Goal: Information Seeking & Learning: Learn about a topic

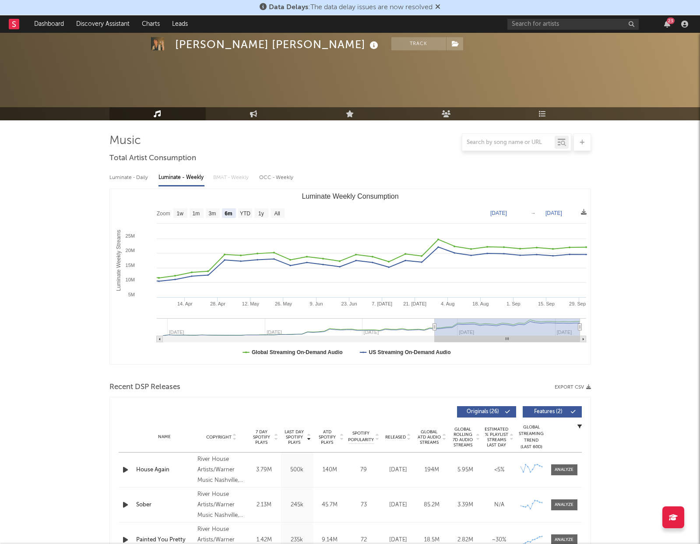
select select "6m"
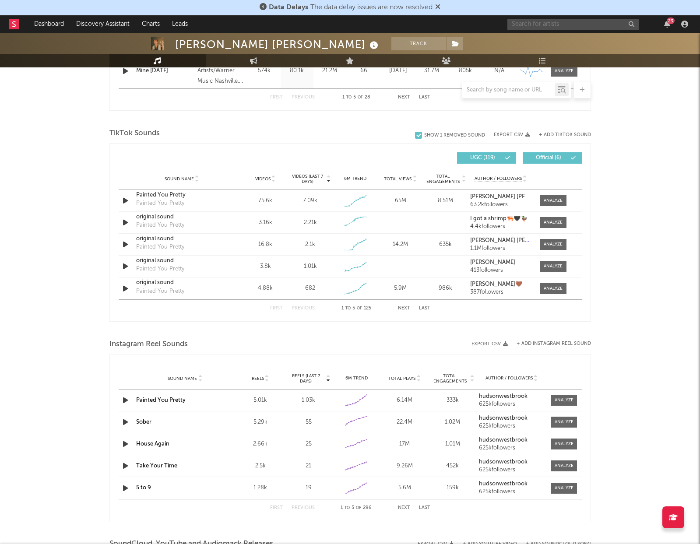
click at [550, 22] on input "text" at bounding box center [573, 24] width 131 height 11
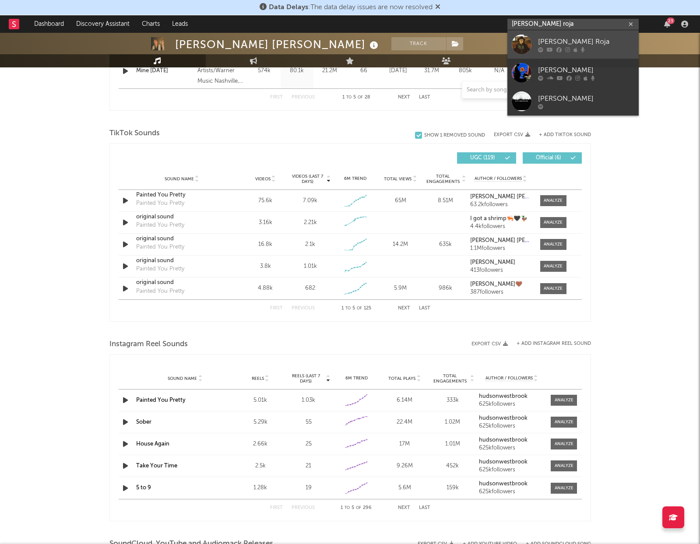
type input "[PERSON_NAME] roja"
click at [551, 36] on div "[PERSON_NAME] Roja" at bounding box center [586, 41] width 96 height 11
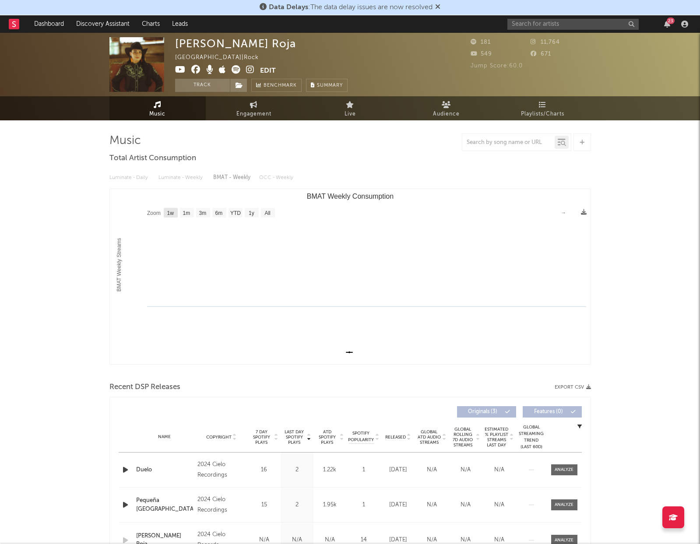
click at [173, 214] on text "1w" at bounding box center [170, 213] width 7 height 6
click at [200, 215] on text "3m" at bounding box center [202, 213] width 7 height 6
select select "3m"
type input "[DATE]"
click at [220, 219] on rect "BMAT Weekly Consumption" at bounding box center [350, 276] width 481 height 175
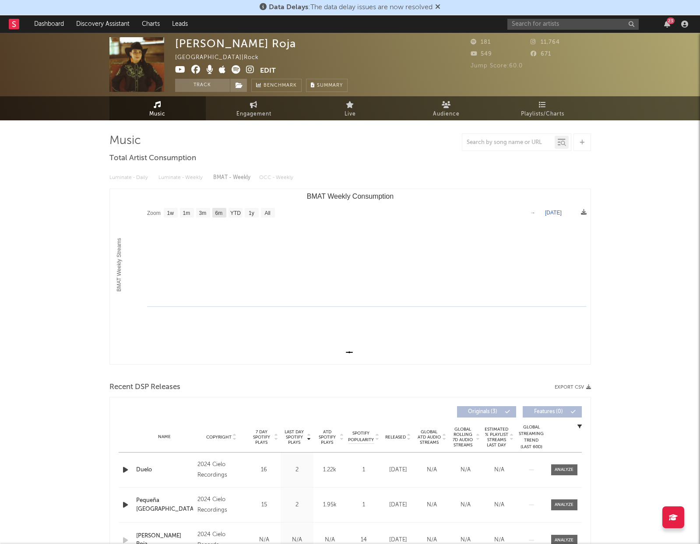
click at [218, 210] on text "6m" at bounding box center [218, 213] width 7 height 6
select select "6m"
type input "[DATE]"
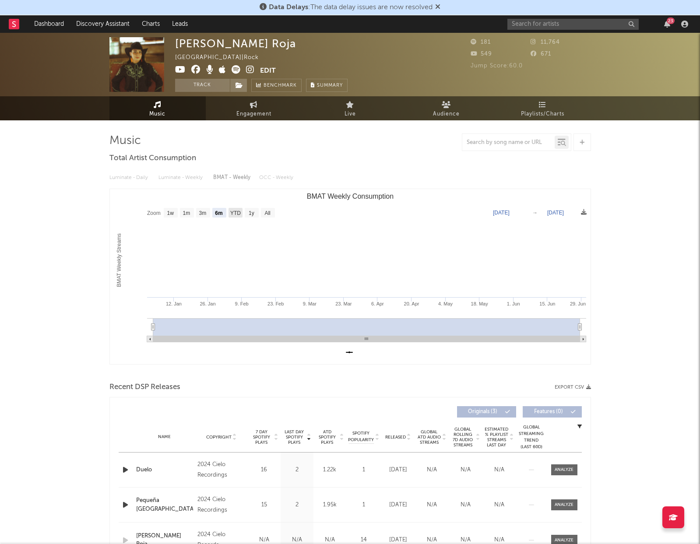
click at [238, 213] on text "YTD" at bounding box center [235, 213] width 11 height 6
click at [250, 212] on text "1y" at bounding box center [252, 213] width 6 height 6
select select "1y"
type input "[DATE]"
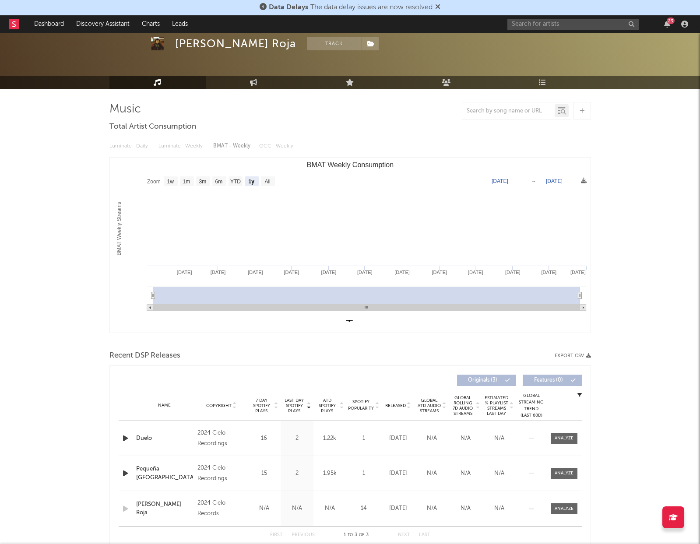
scroll to position [38, 0]
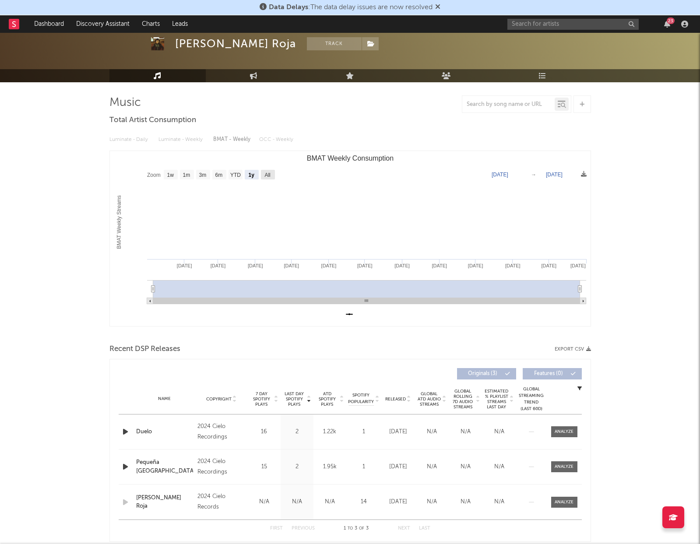
click at [265, 173] on text "All" at bounding box center [268, 175] width 6 height 6
select select "All"
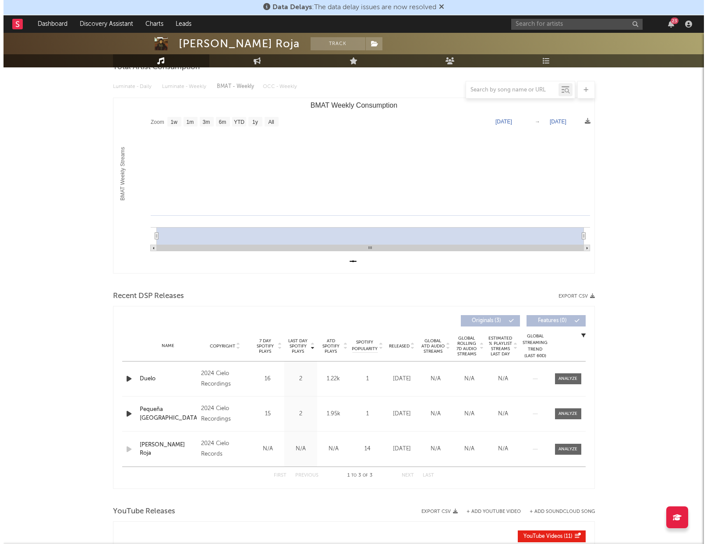
scroll to position [0, 0]
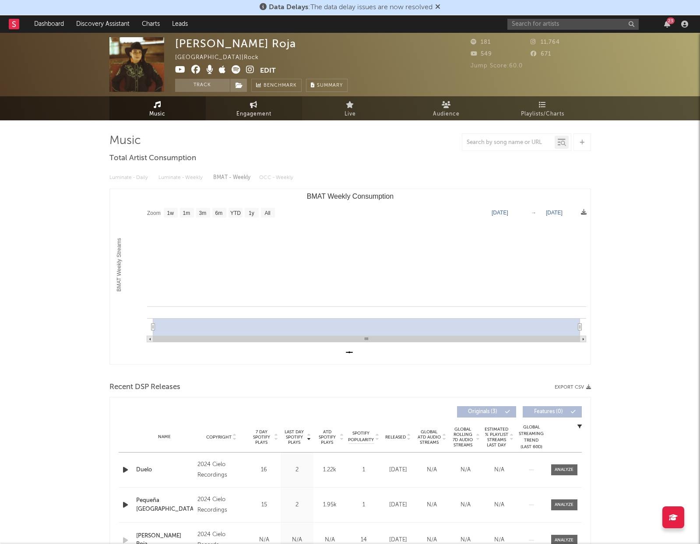
click at [264, 118] on span "Engagement" at bounding box center [253, 114] width 35 height 11
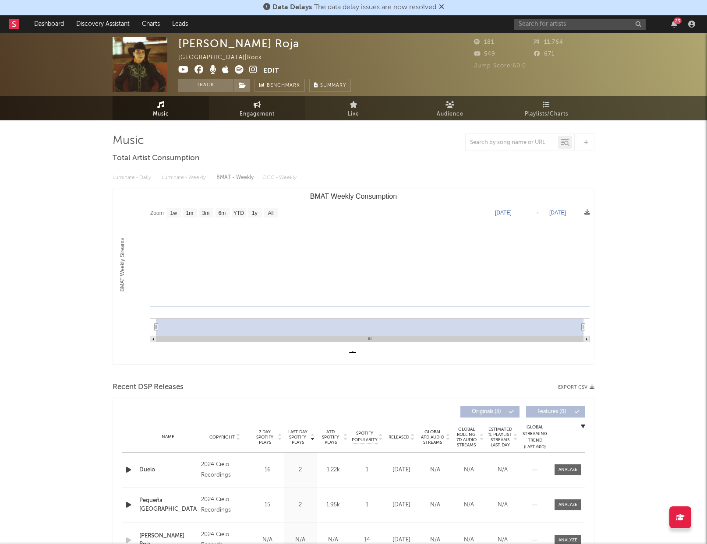
select select "1w"
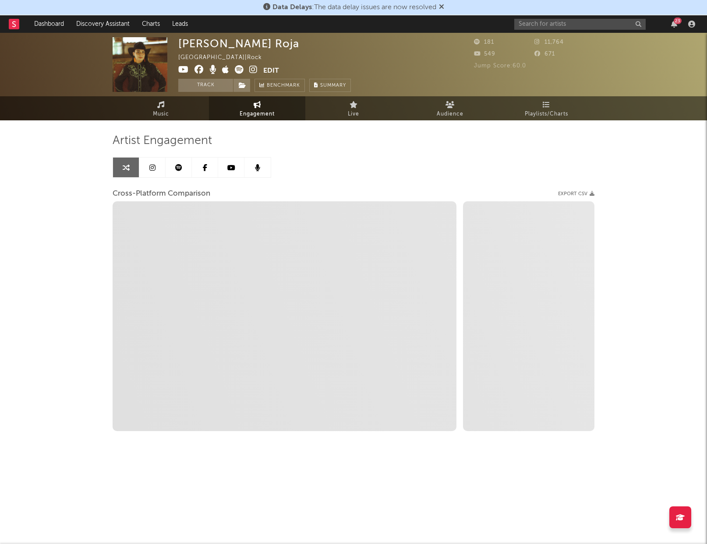
select select "1m"
